Goal: Task Accomplishment & Management: Complete application form

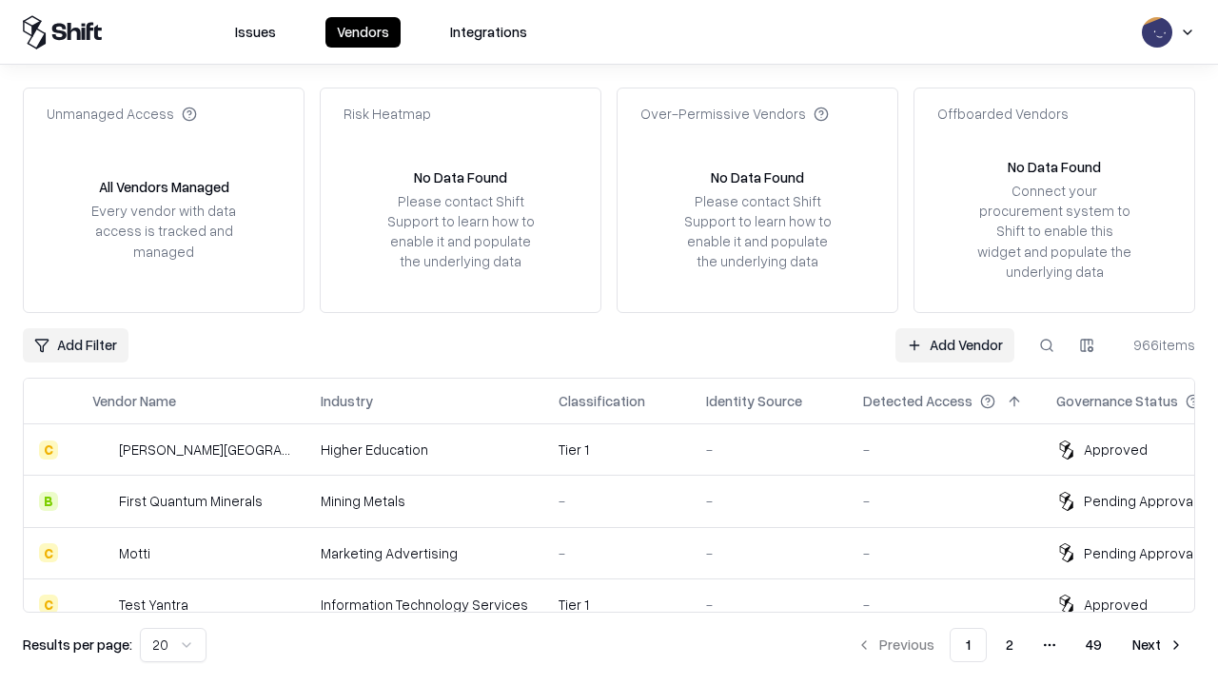
click at [955, 345] on link "Add Vendor" at bounding box center [955, 345] width 119 height 34
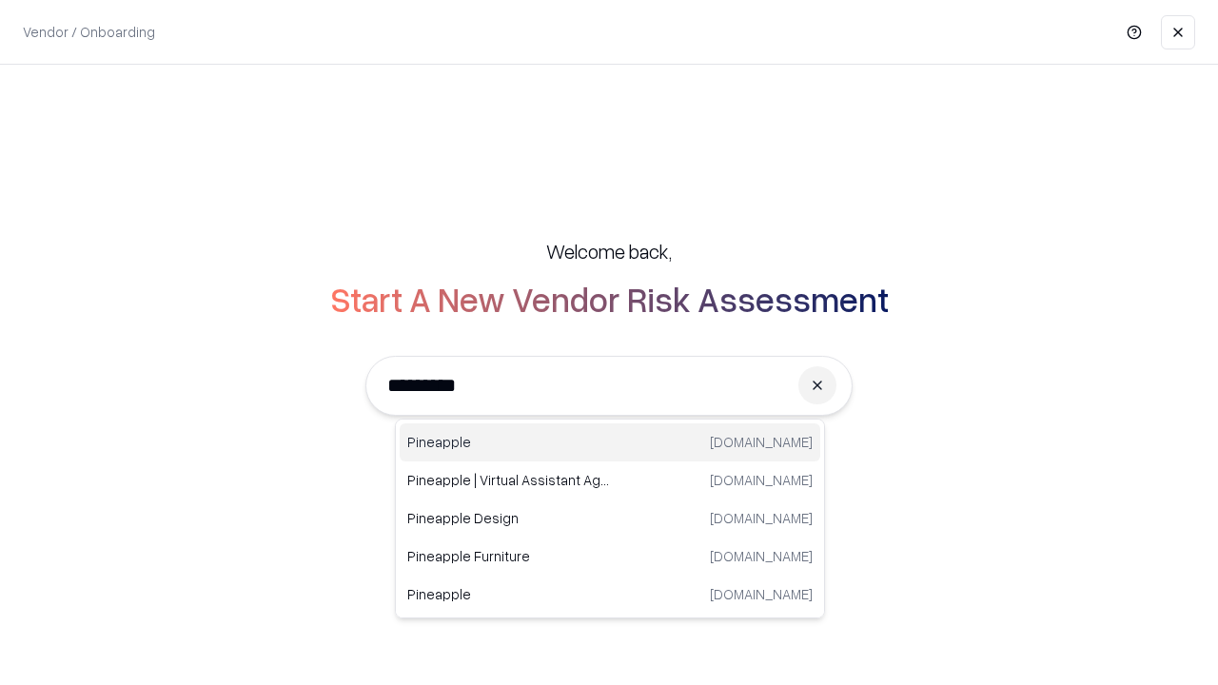
click at [610, 443] on div "Pineapple [DOMAIN_NAME]" at bounding box center [610, 443] width 421 height 38
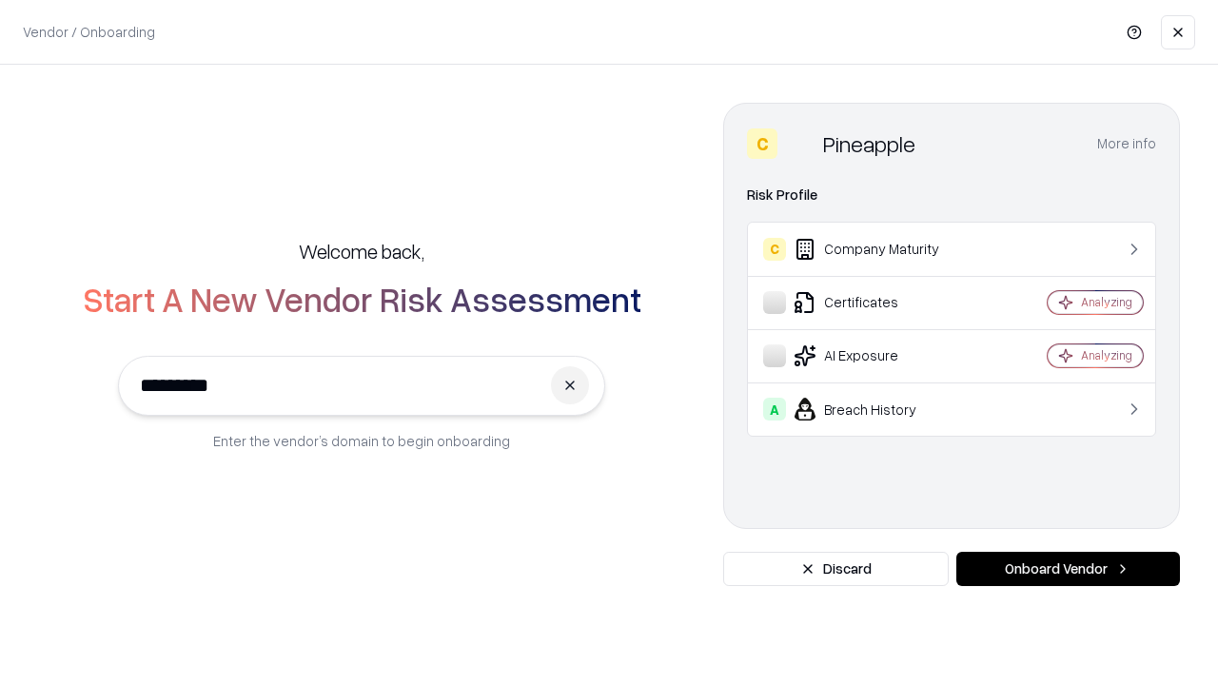
type input "*********"
click at [1068, 569] on button "Onboard Vendor" at bounding box center [1069, 569] width 224 height 34
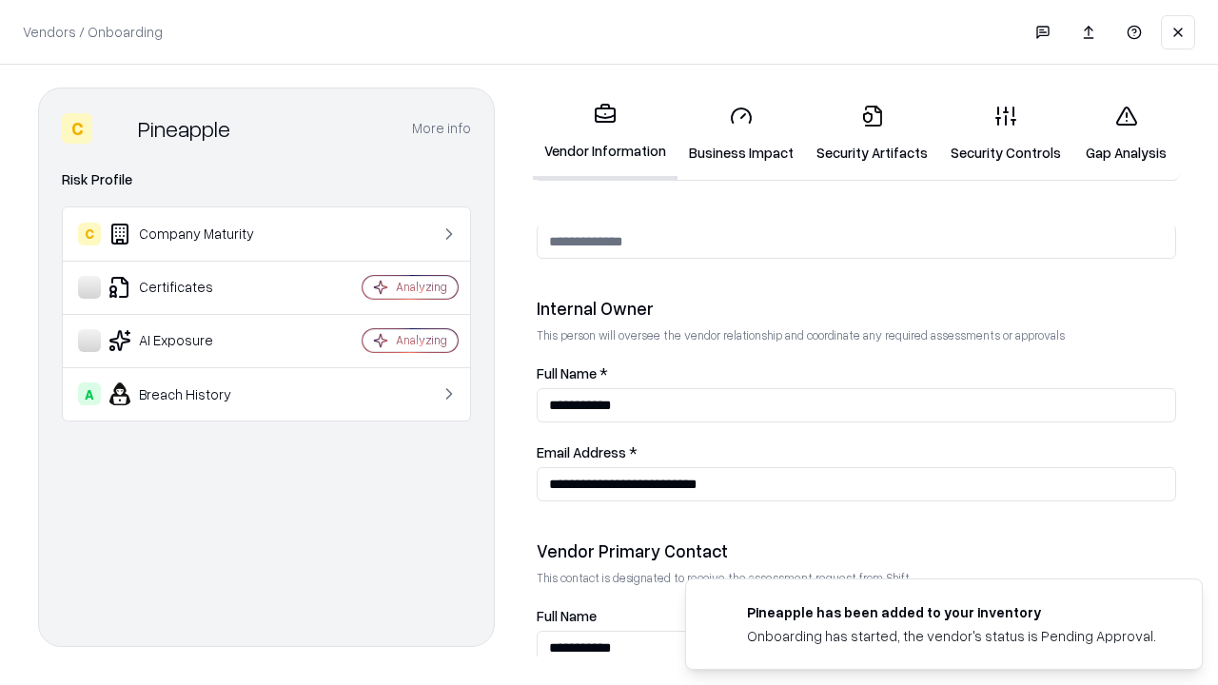
scroll to position [986, 0]
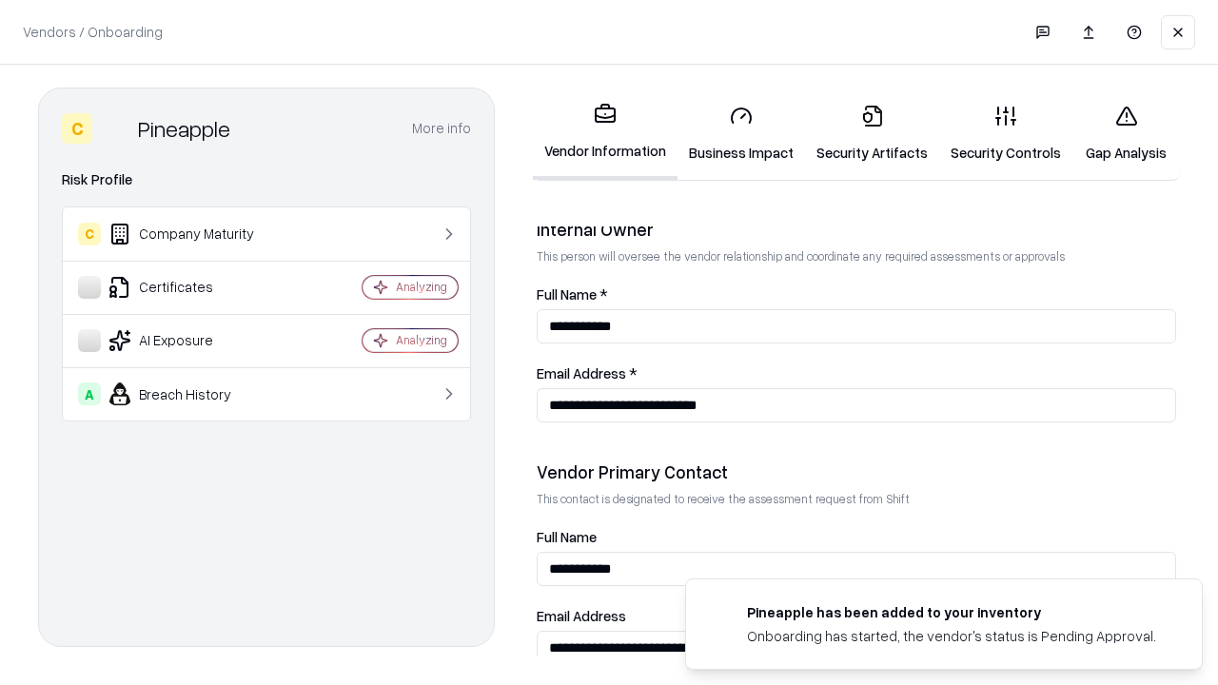
click at [742, 133] on link "Business Impact" at bounding box center [742, 133] width 128 height 89
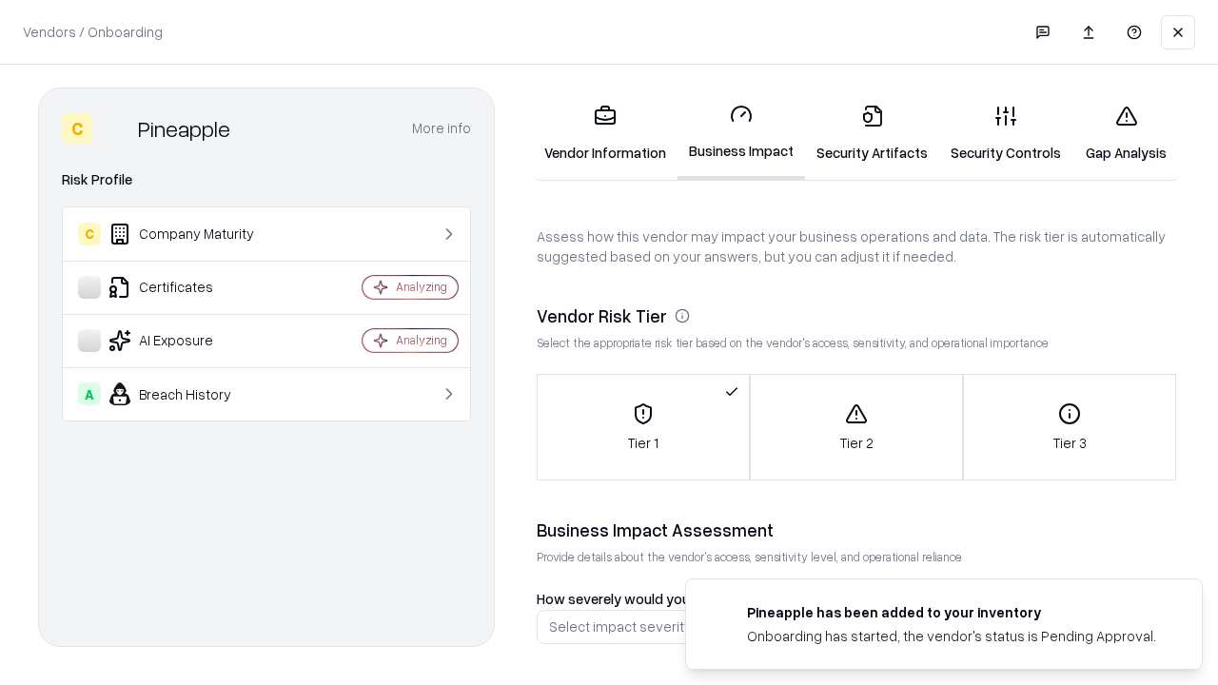
click at [872, 133] on link "Security Artifacts" at bounding box center [872, 133] width 134 height 89
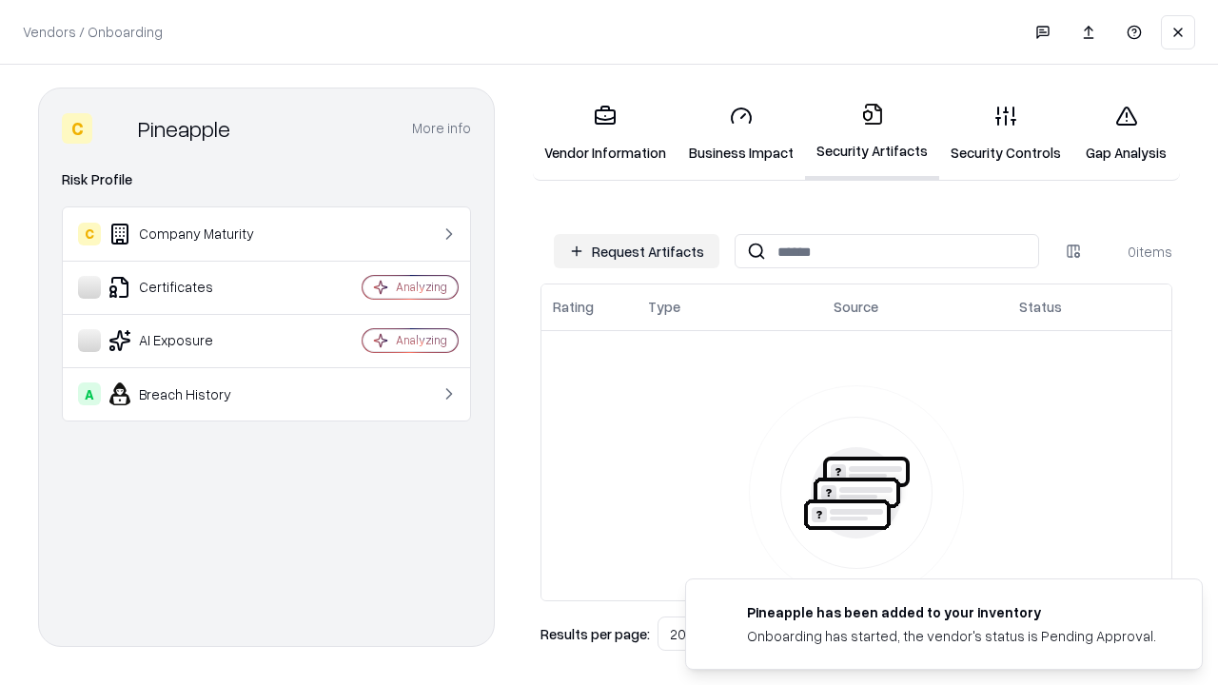
click at [637, 251] on button "Request Artifacts" at bounding box center [637, 251] width 166 height 34
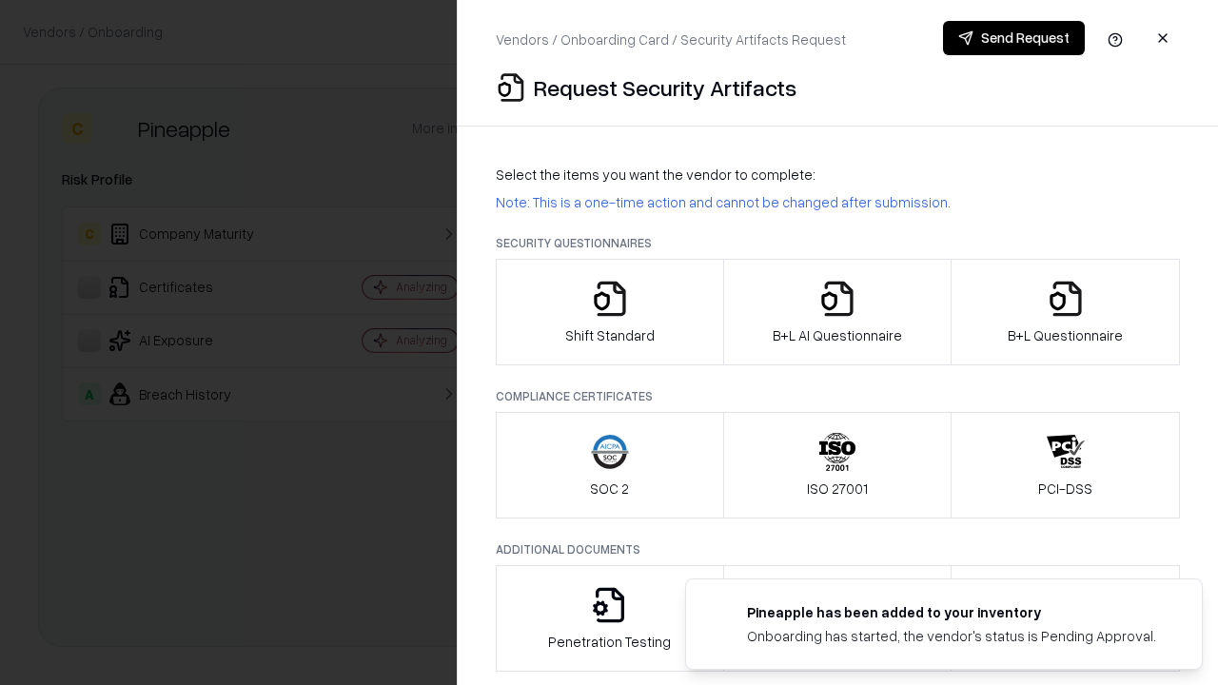
click at [609, 312] on icon "button" at bounding box center [610, 299] width 38 height 38
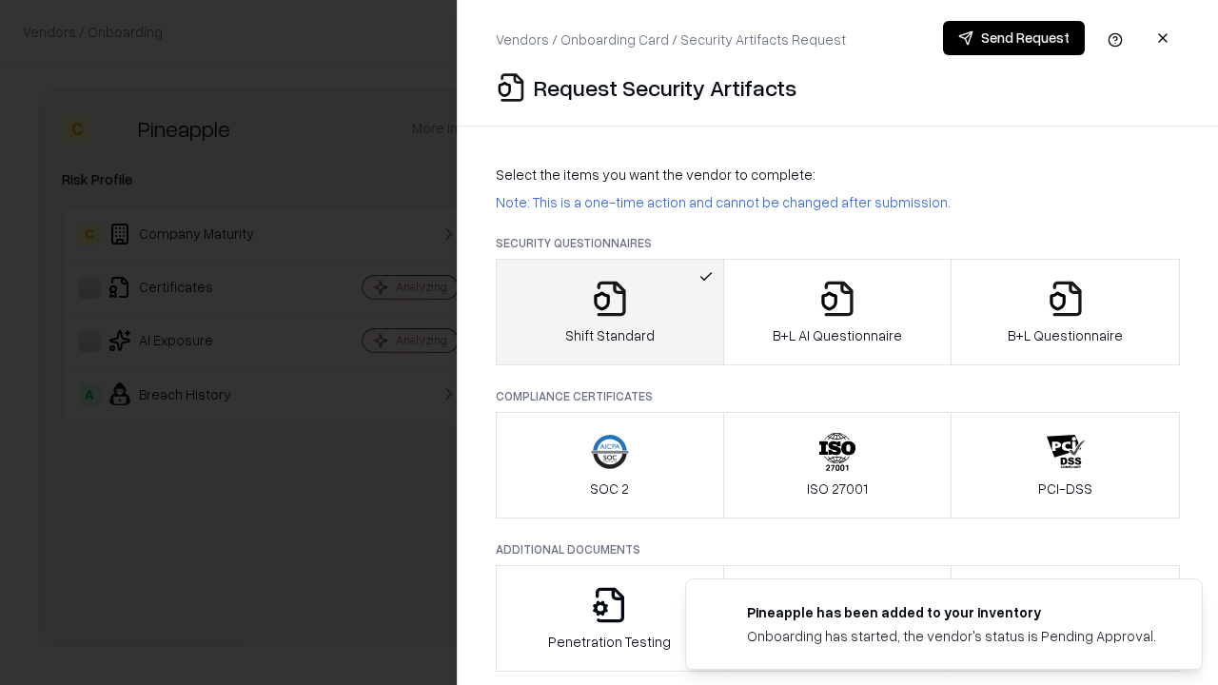
click at [1014, 38] on button "Send Request" at bounding box center [1014, 38] width 142 height 34
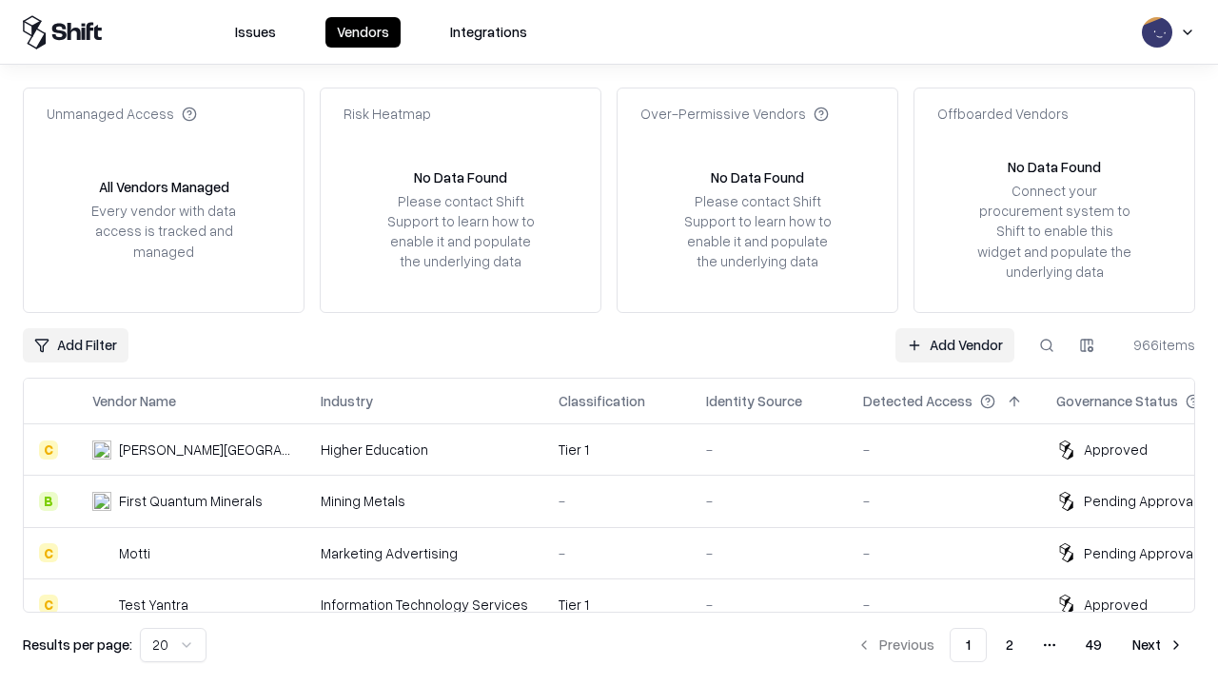
click at [1047, 345] on button at bounding box center [1047, 345] width 34 height 34
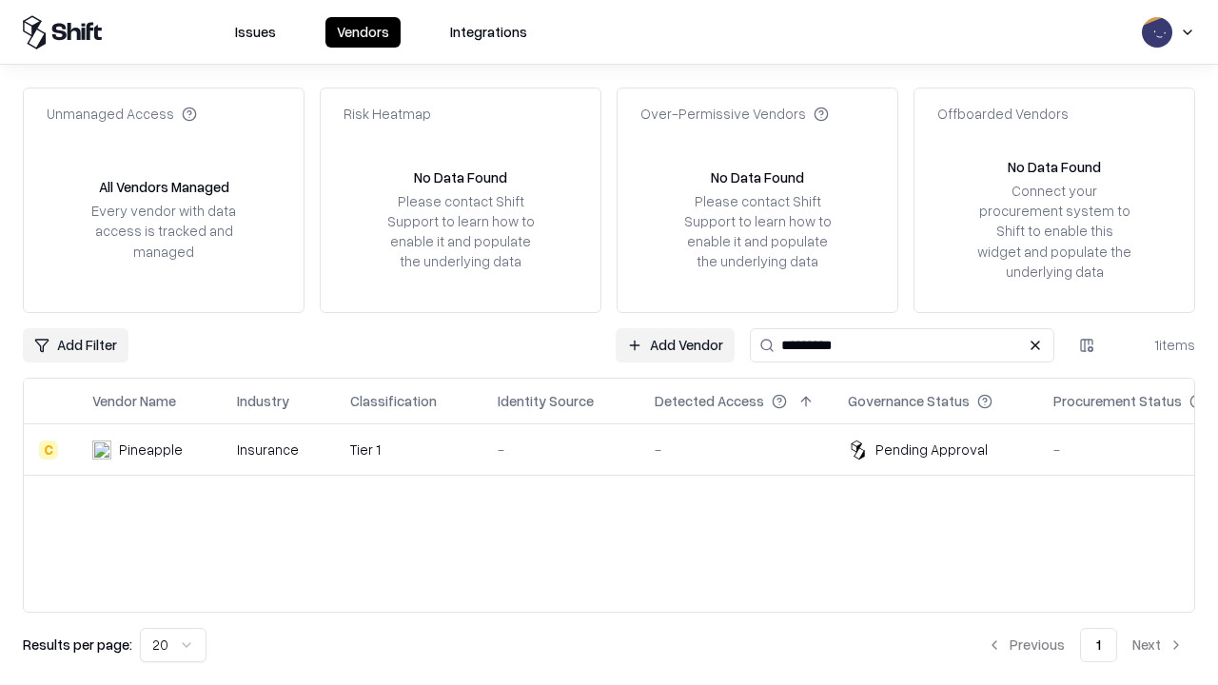
type input "*********"
click at [621, 449] on div "-" at bounding box center [561, 450] width 127 height 20
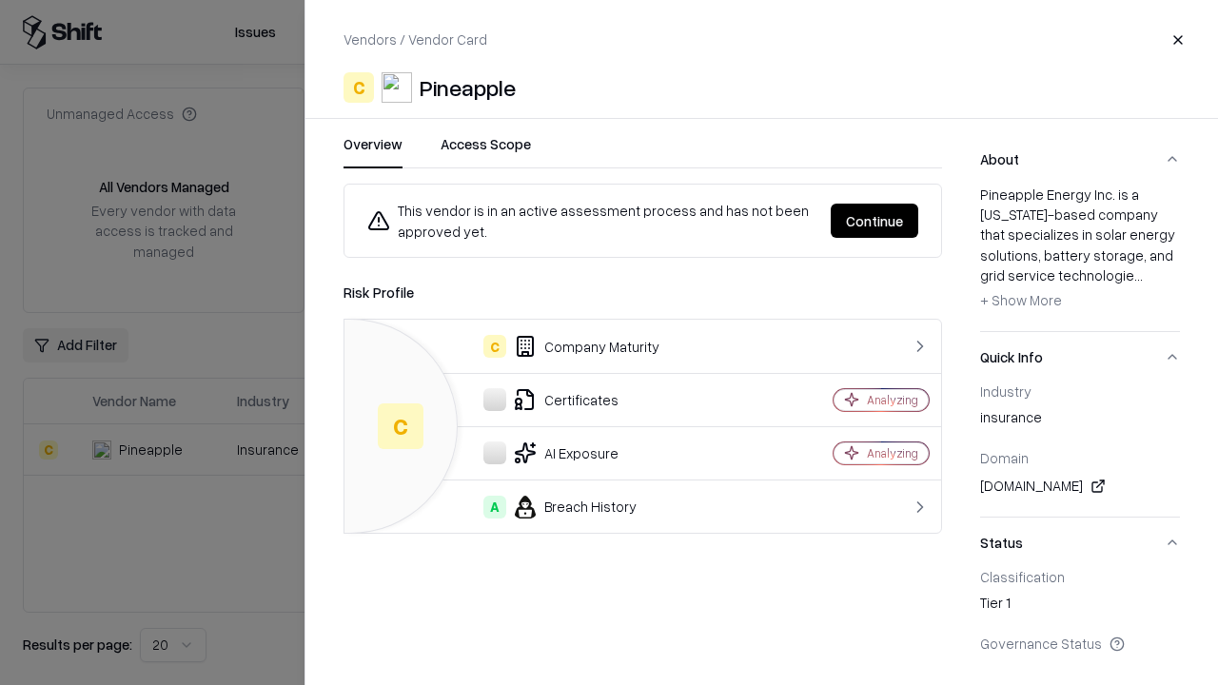
click at [875, 221] on button "Continue" at bounding box center [875, 221] width 88 height 34
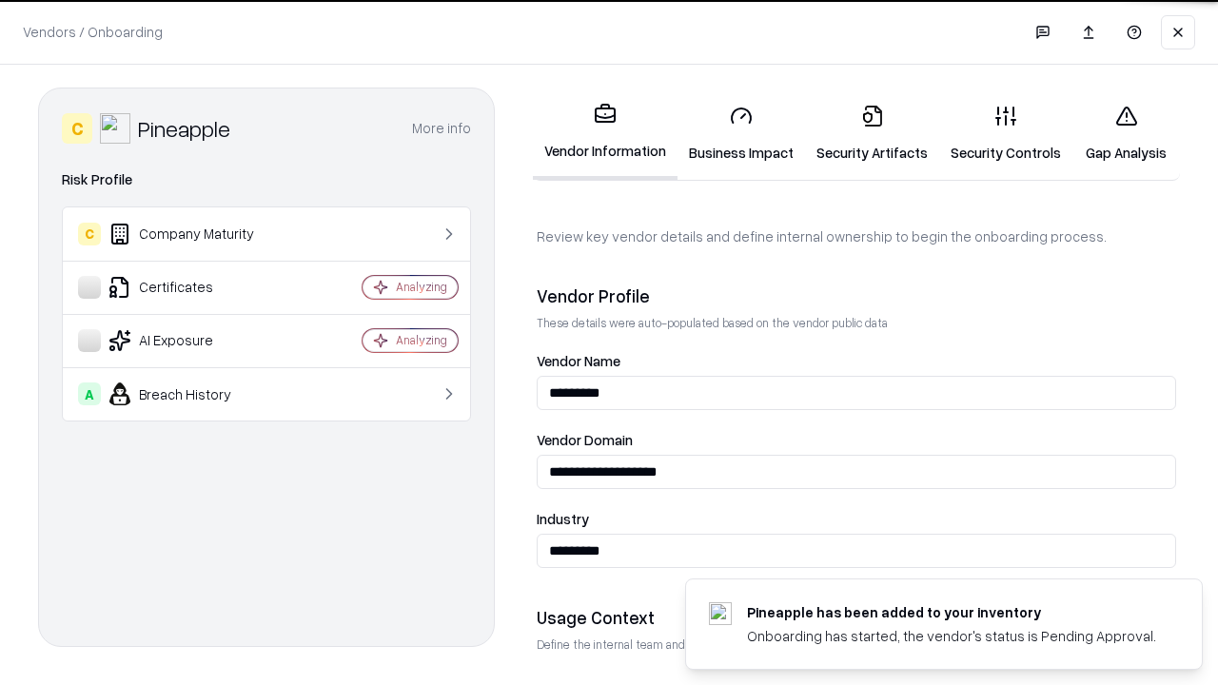
click at [872, 133] on link "Security Artifacts" at bounding box center [872, 133] width 134 height 89
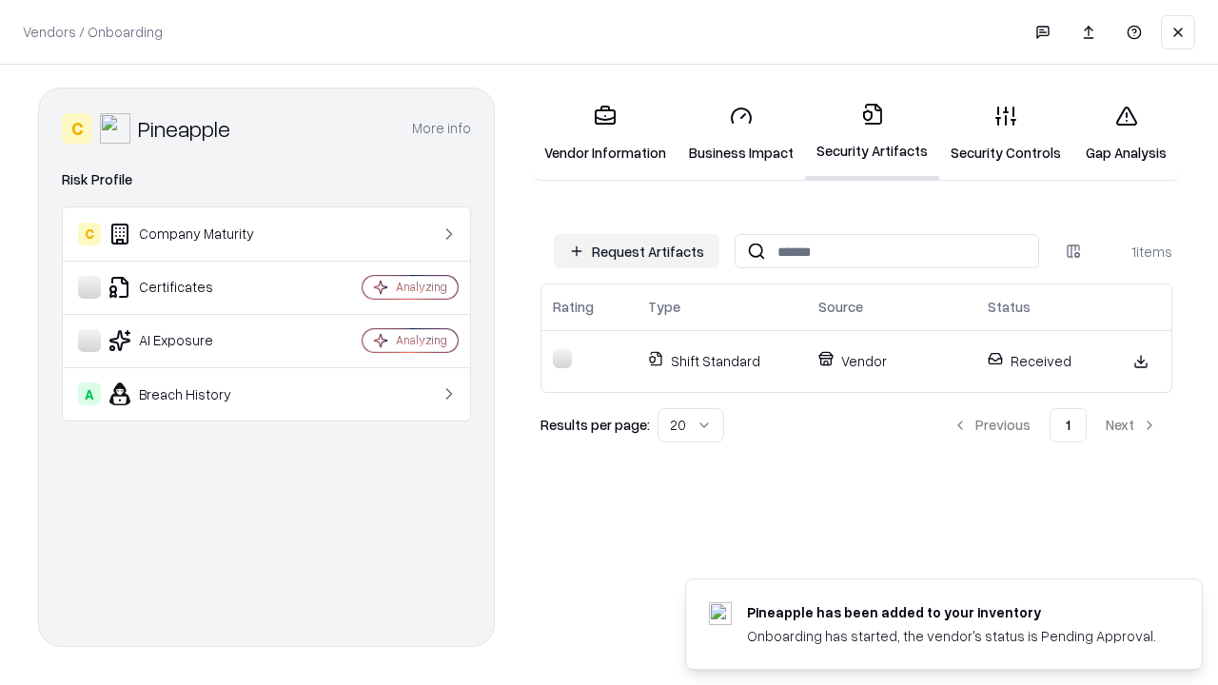
click at [1006, 133] on link "Security Controls" at bounding box center [1006, 133] width 133 height 89
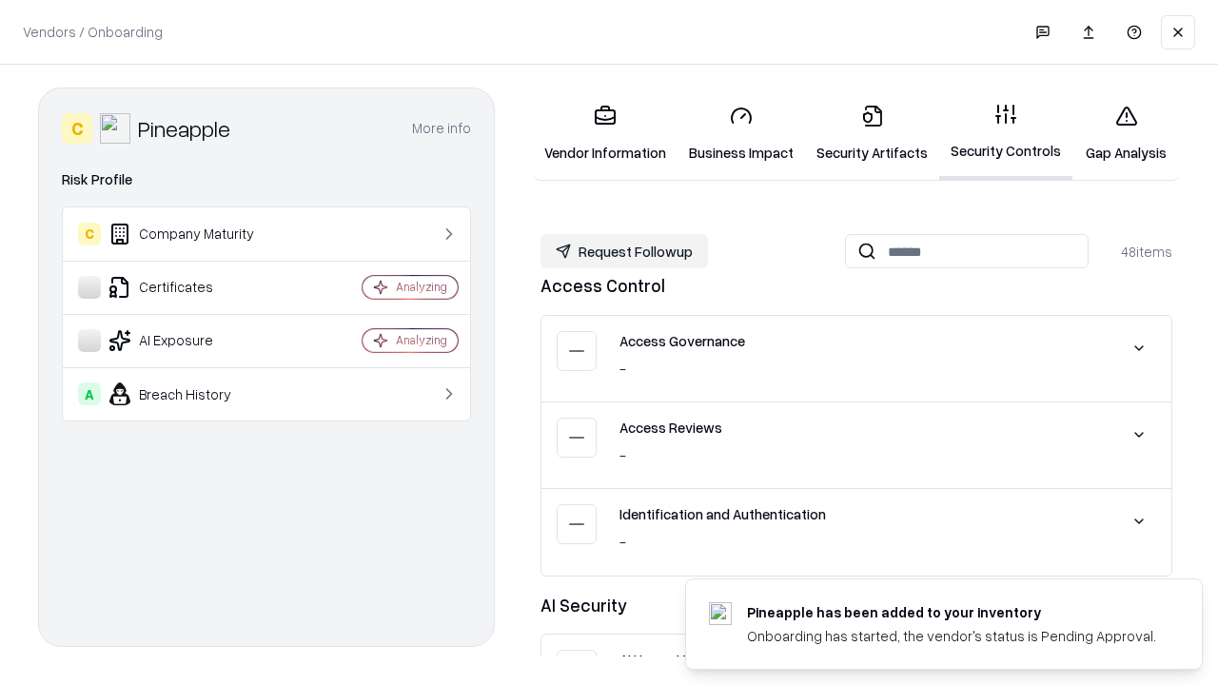
click at [624, 251] on button "Request Followup" at bounding box center [625, 251] width 168 height 34
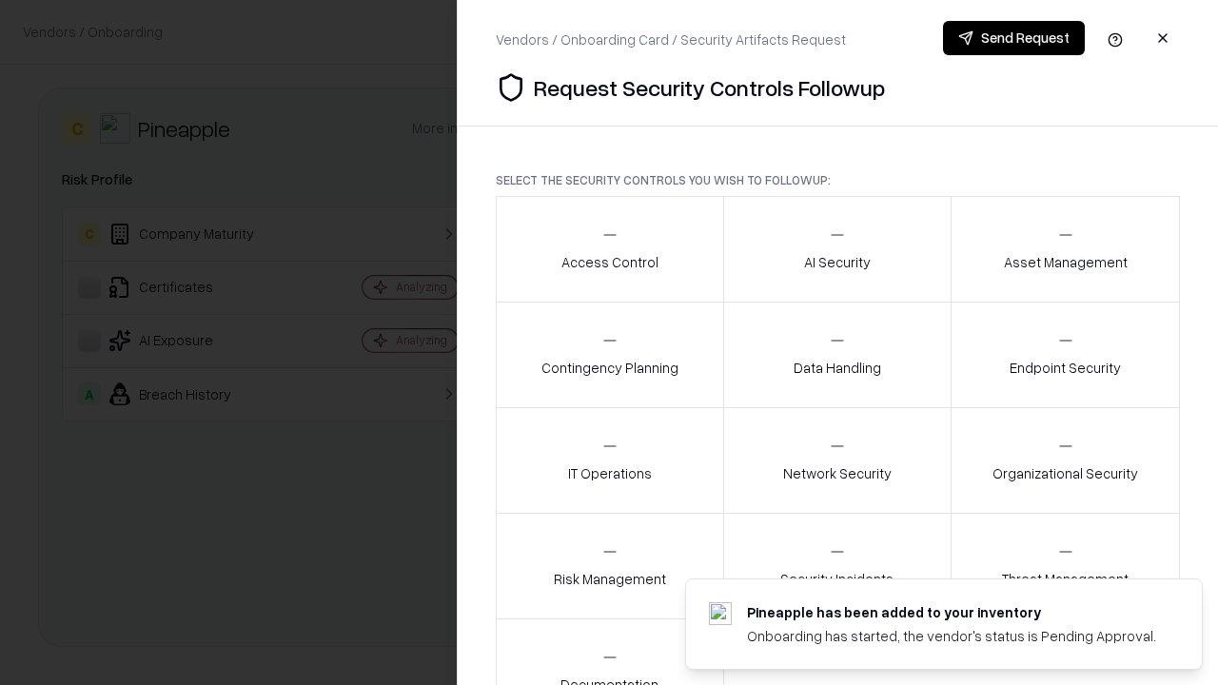
click at [609, 249] on div "Access Control" at bounding box center [610, 249] width 97 height 47
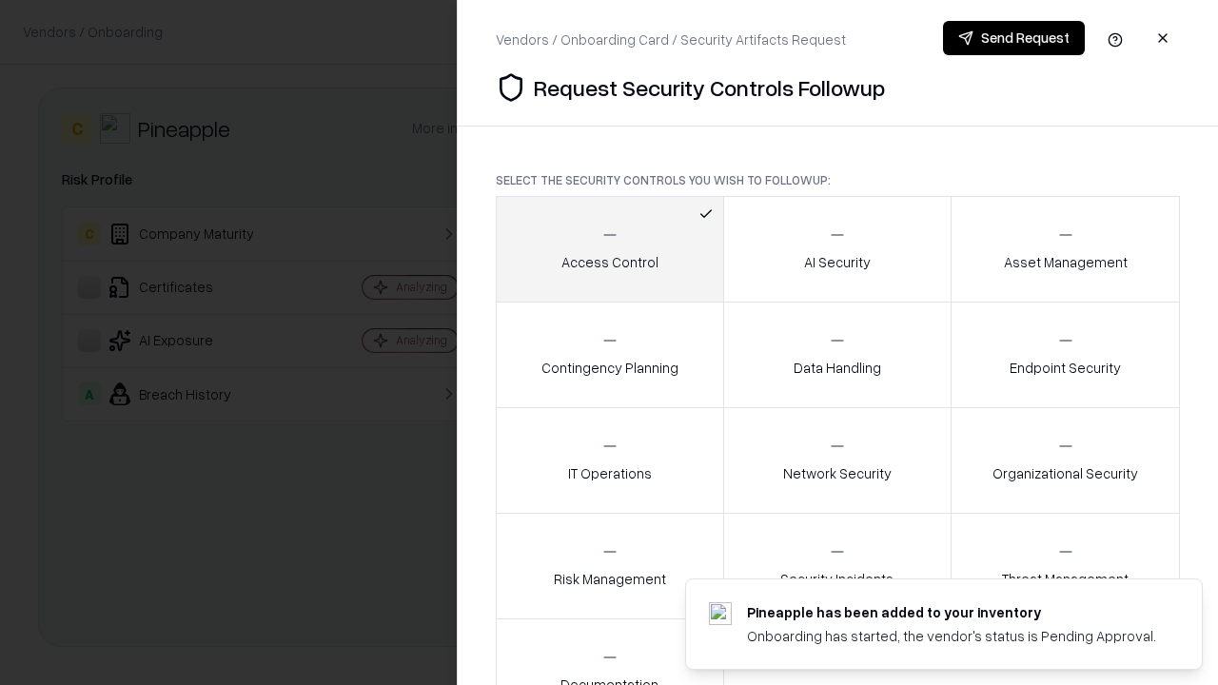
click at [1014, 38] on button "Send Request" at bounding box center [1014, 38] width 142 height 34
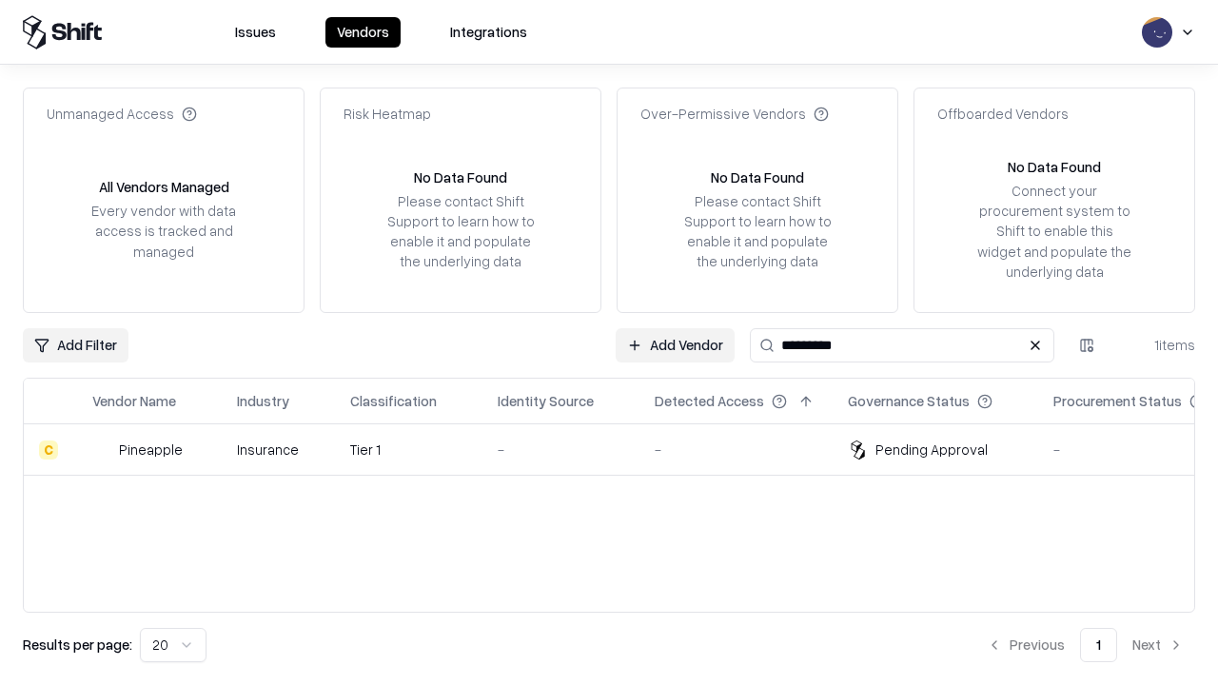
type input "*********"
click at [621, 449] on div "-" at bounding box center [561, 450] width 127 height 20
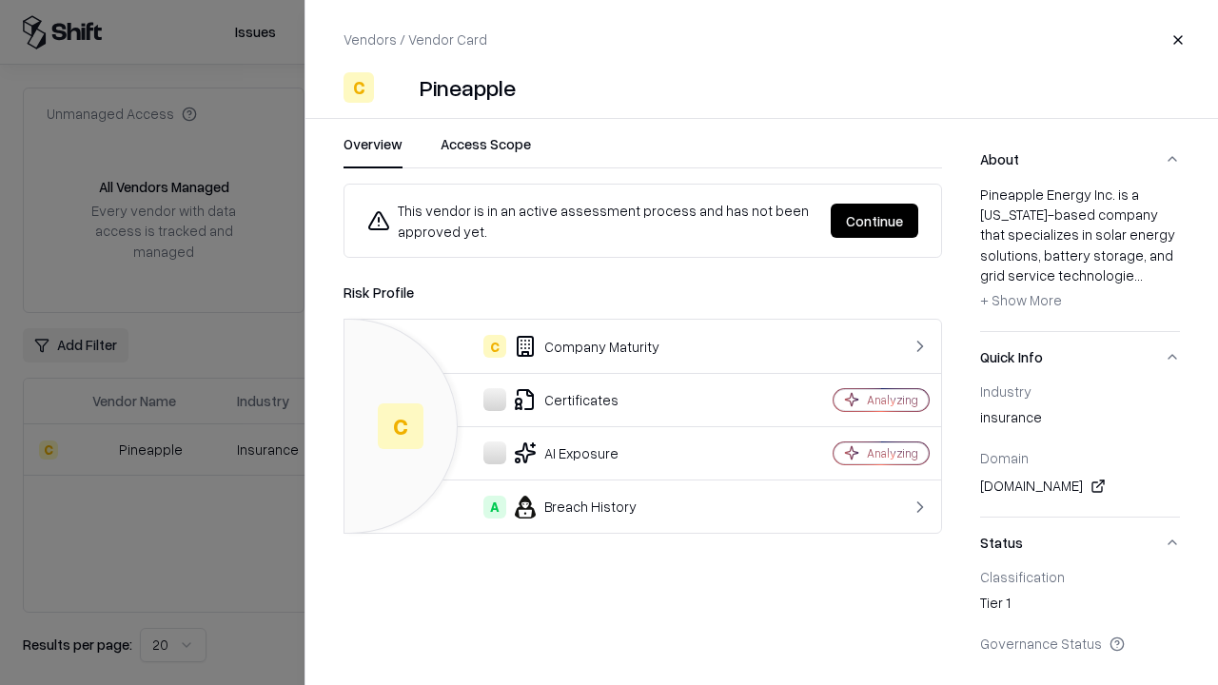
click at [875, 221] on button "Continue" at bounding box center [875, 221] width 88 height 34
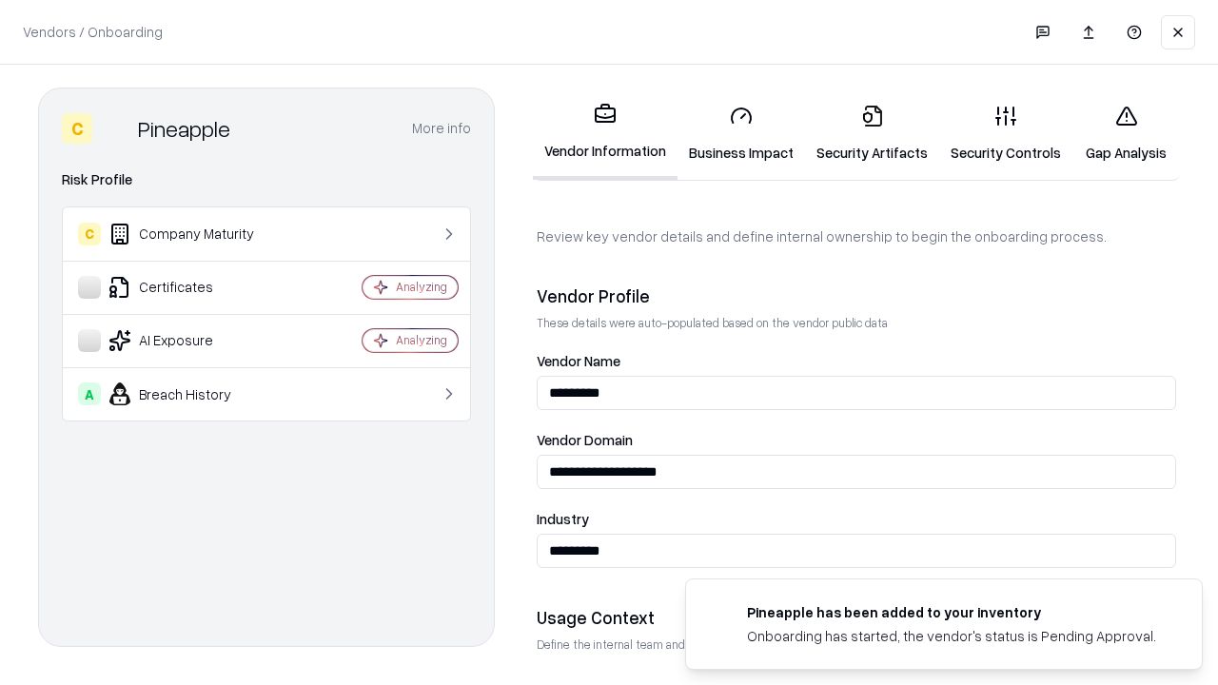
click at [1126, 133] on link "Gap Analysis" at bounding box center [1127, 133] width 108 height 89
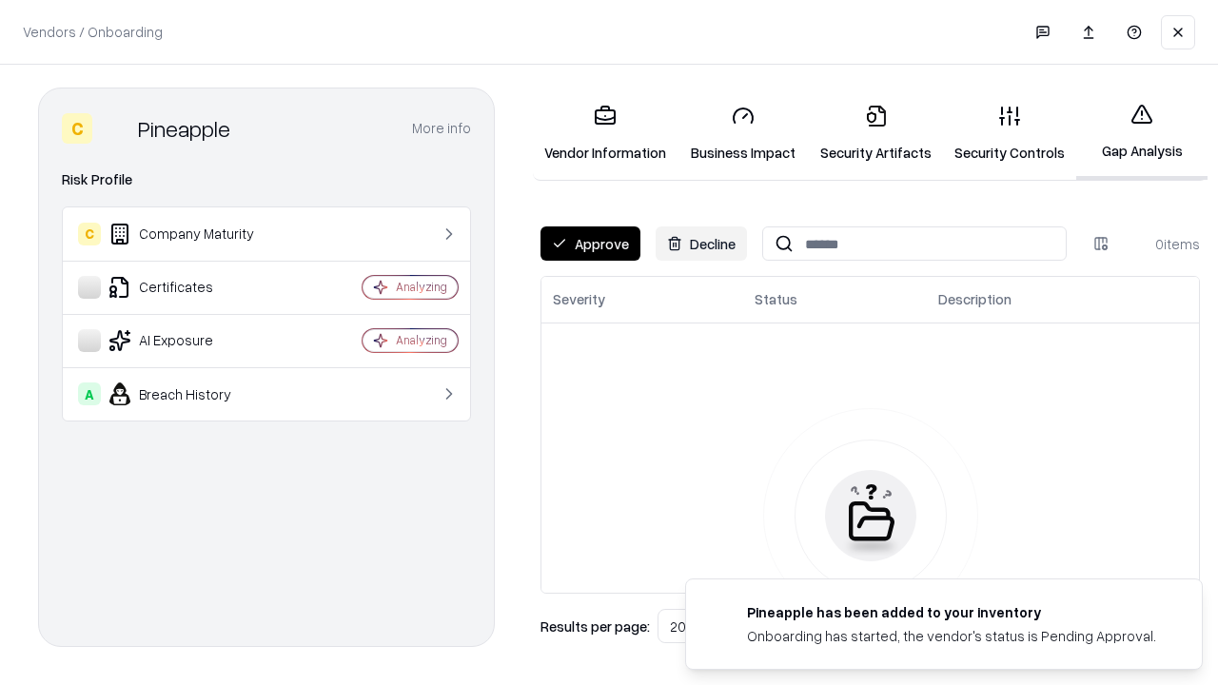
click at [590, 244] on button "Approve" at bounding box center [591, 244] width 100 height 34
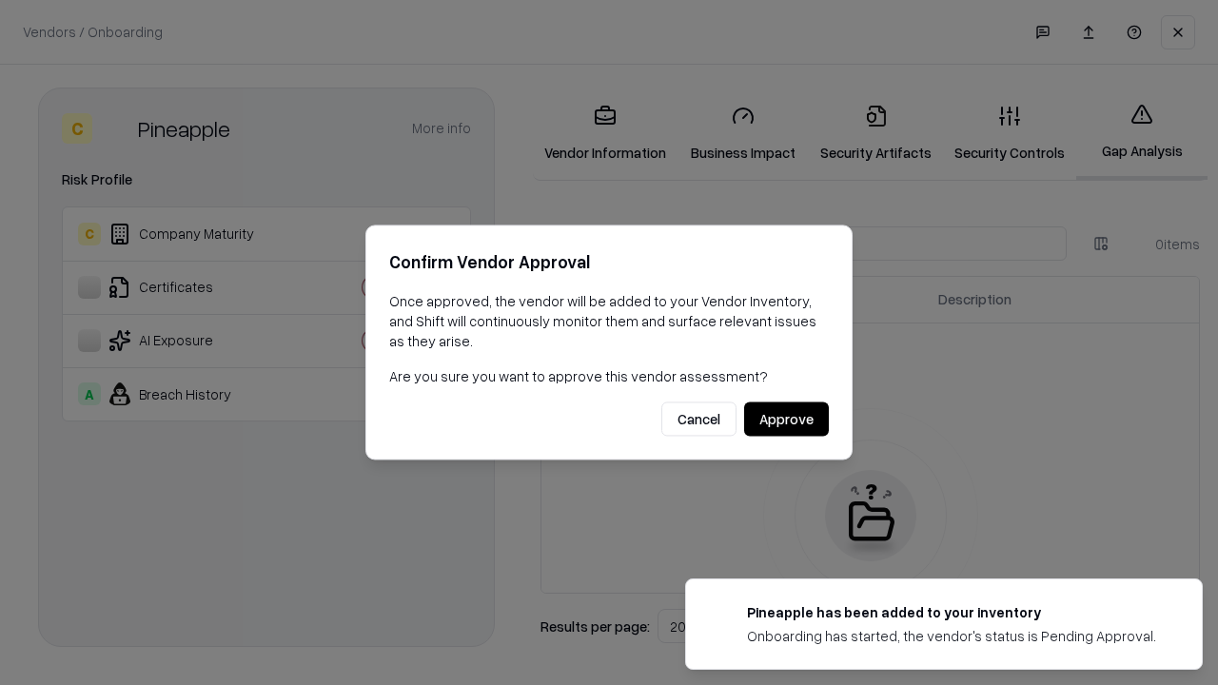
click at [786, 419] on button "Approve" at bounding box center [786, 420] width 85 height 34
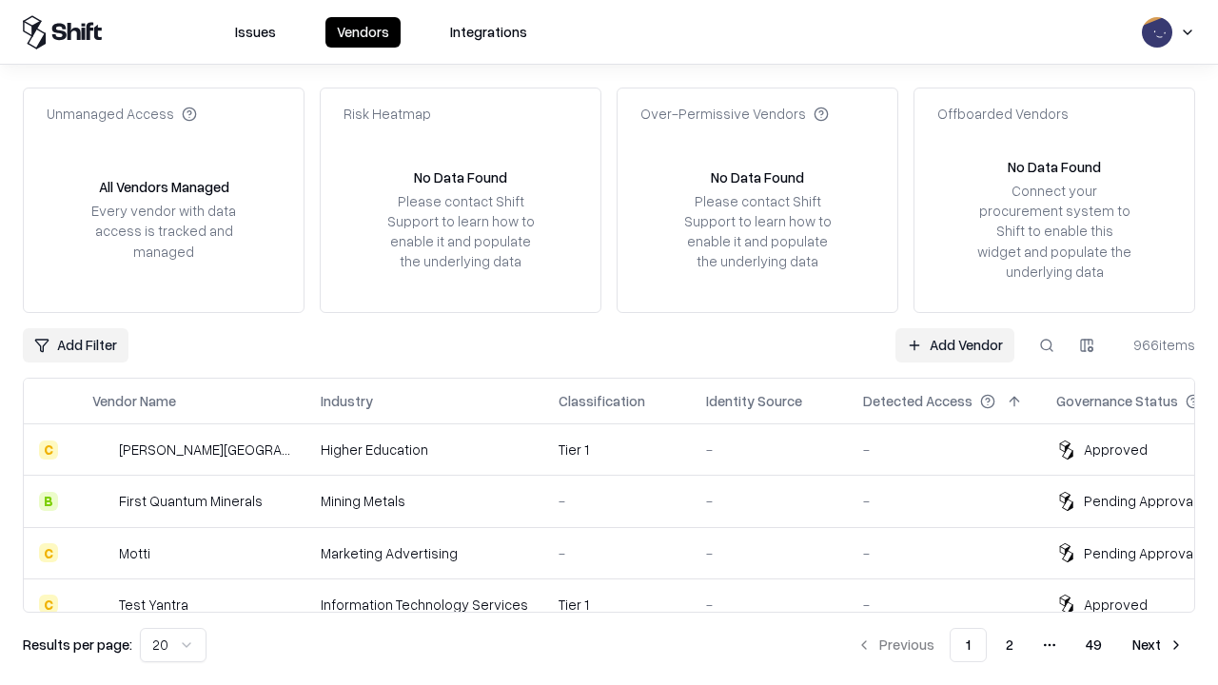
type input "*********"
click at [955, 345] on link "Add Vendor" at bounding box center [955, 345] width 119 height 34
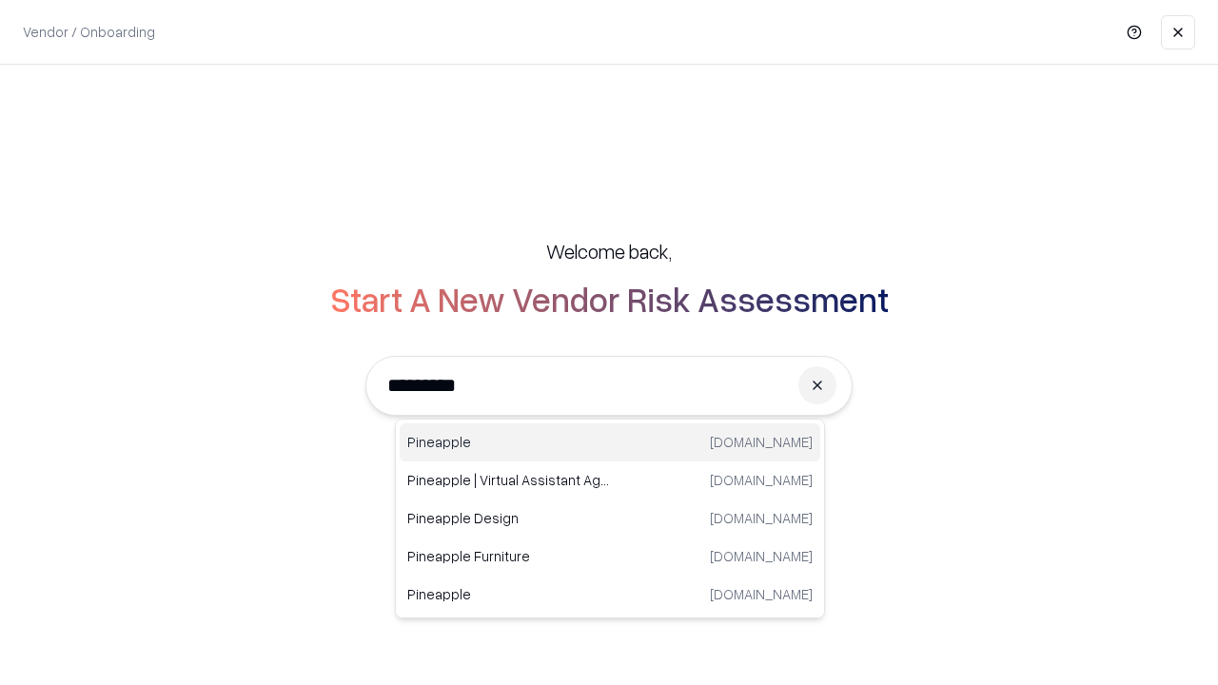
click at [610, 443] on div "Pineapple pineappleenergy.com" at bounding box center [610, 443] width 421 height 38
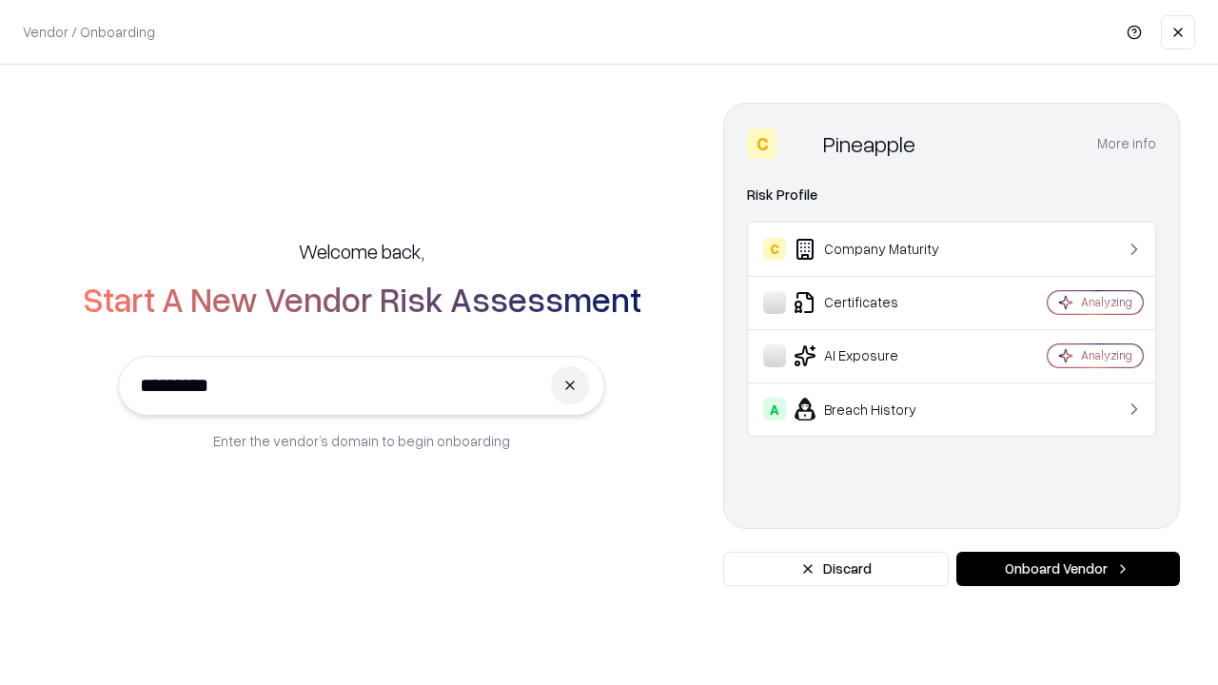
type input "*********"
click at [1068, 569] on button "Onboard Vendor" at bounding box center [1069, 569] width 224 height 34
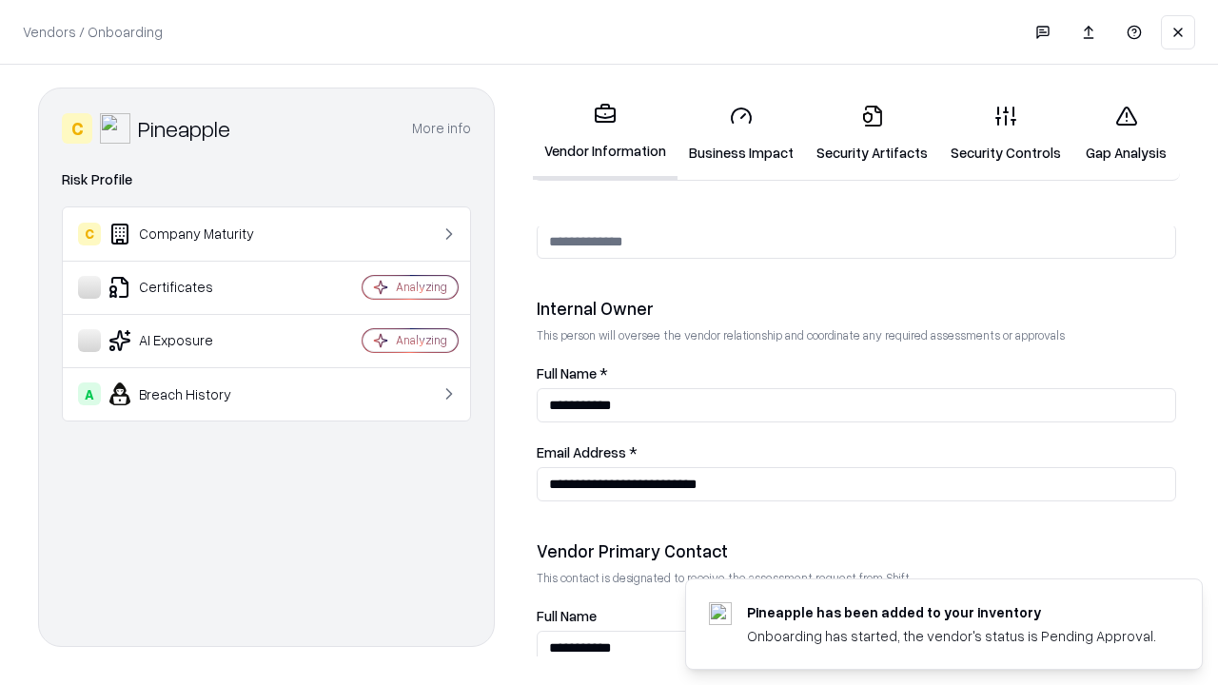
scroll to position [986, 0]
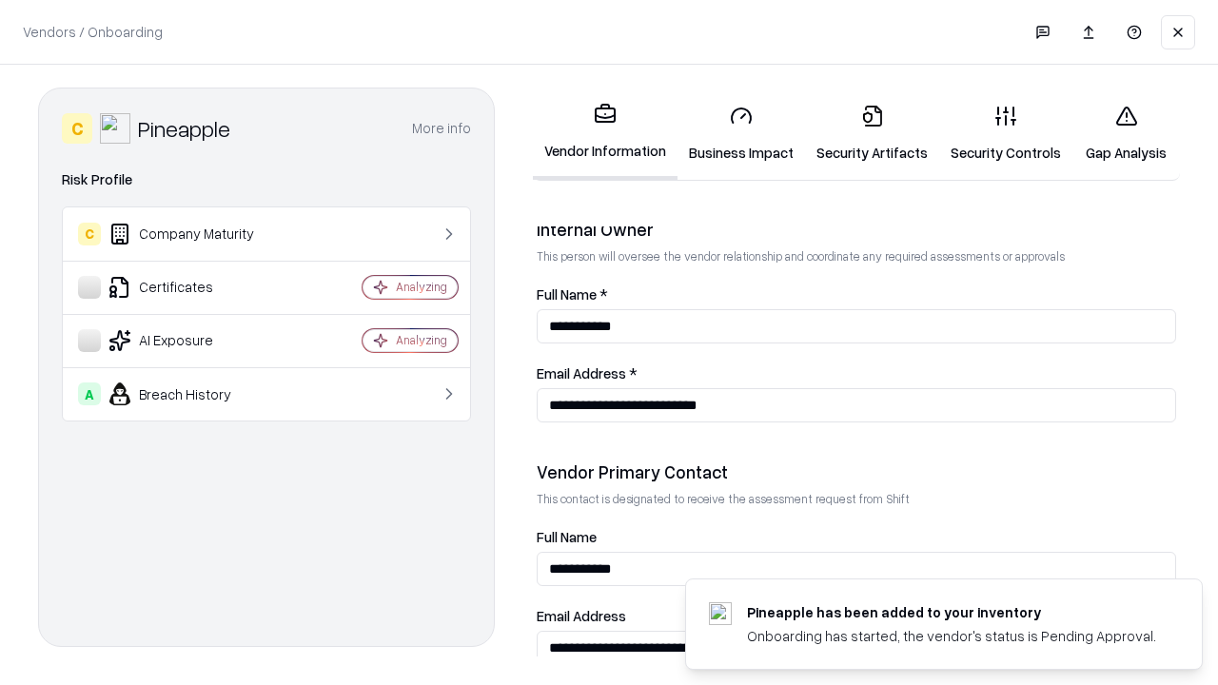
click at [1126, 133] on link "Gap Analysis" at bounding box center [1127, 133] width 108 height 89
